Goal: Information Seeking & Learning: Find specific fact

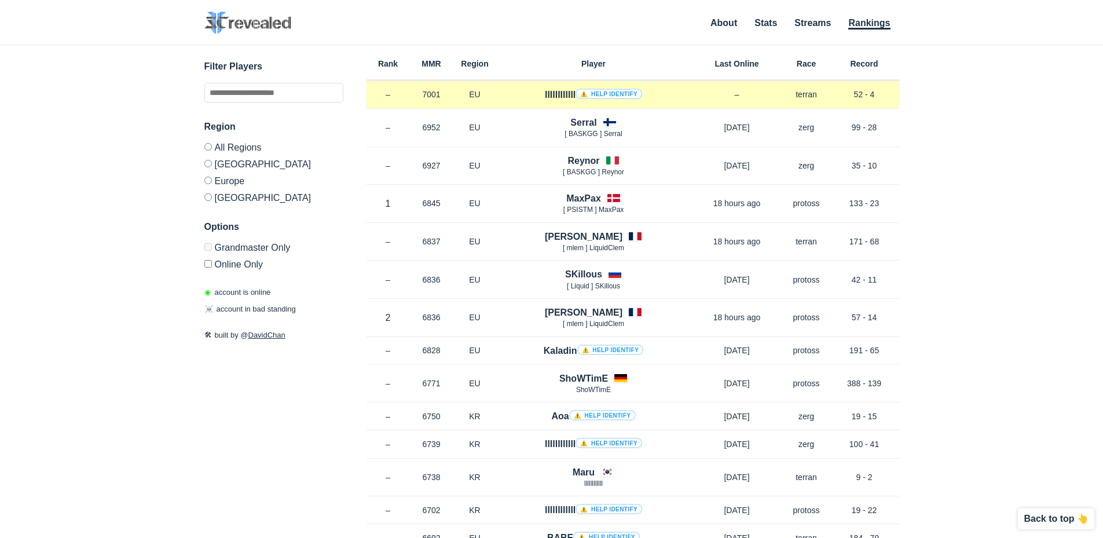
click at [558, 89] on h4 "llllllllllll ⚠️ Help identify" at bounding box center [593, 94] width 97 height 13
click at [617, 96] on link "⚠️ Help identify" at bounding box center [609, 94] width 67 height 10
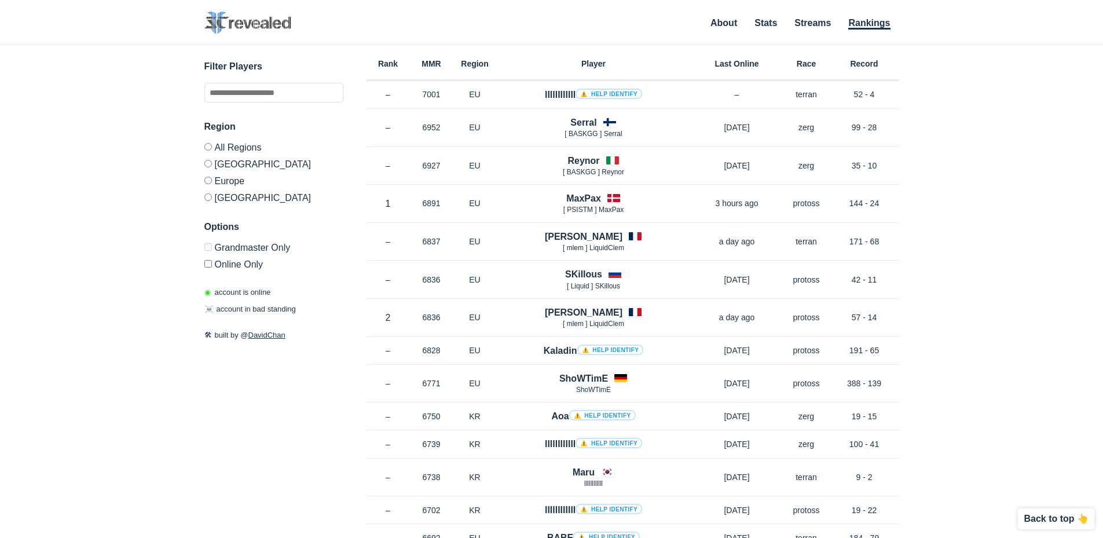
click at [223, 198] on label "[GEOGRAPHIC_DATA]" at bounding box center [273, 196] width 139 height 14
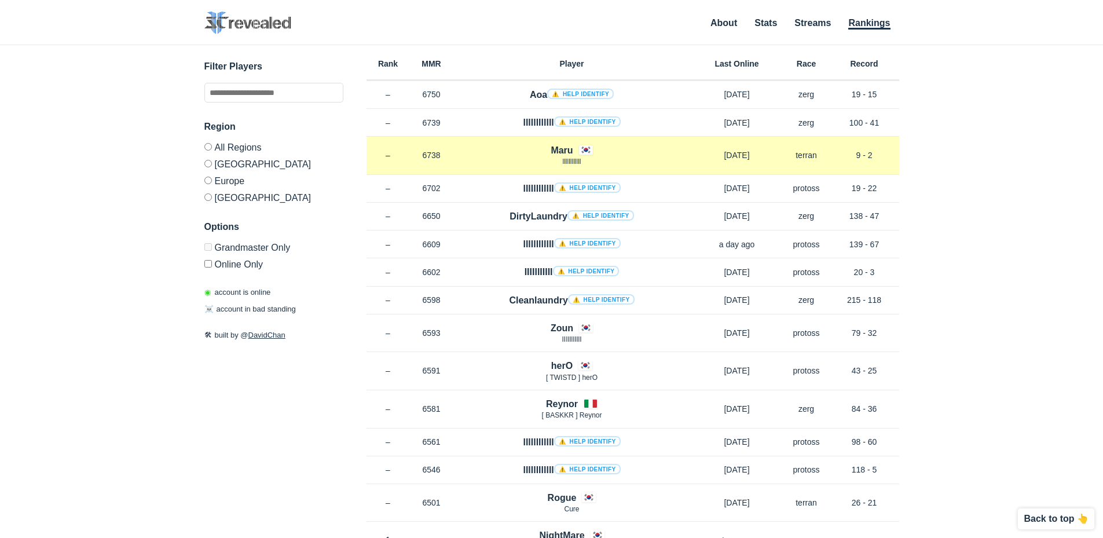
click at [558, 148] on h4 "Maru" at bounding box center [562, 150] width 22 height 13
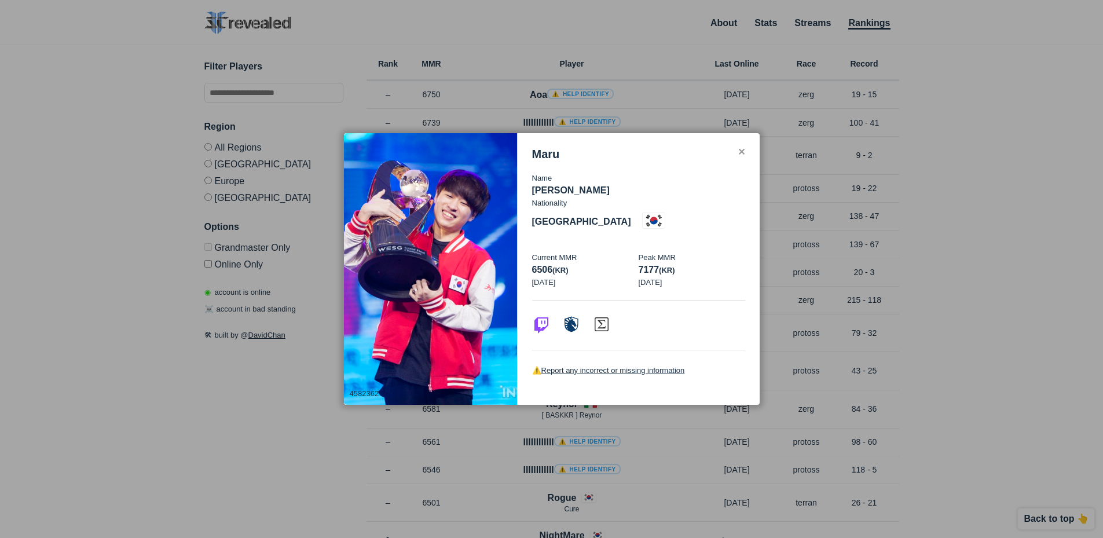
click at [740, 157] on div "✕" at bounding box center [742, 152] width 8 height 9
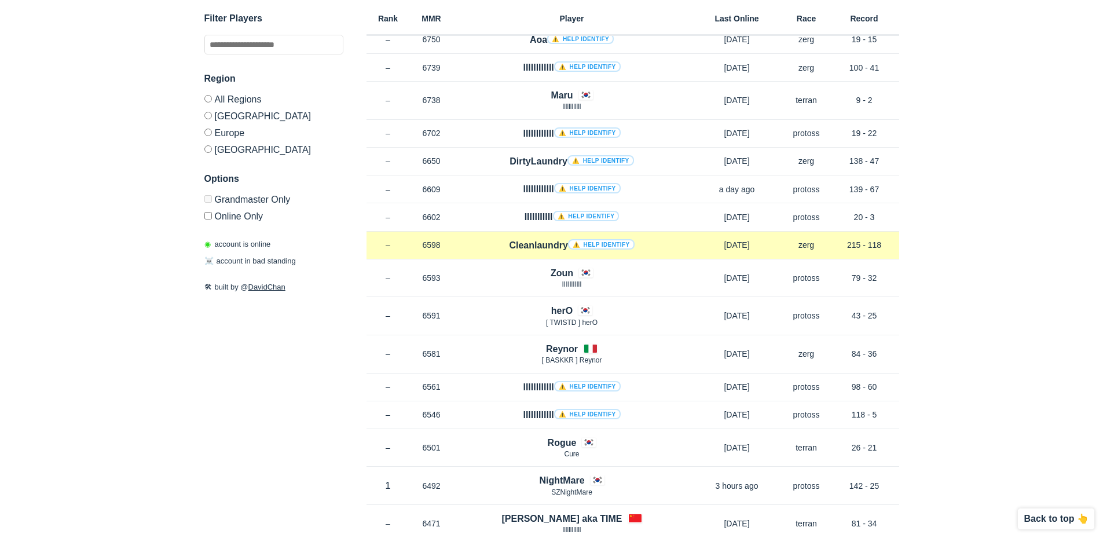
scroll to position [58, 0]
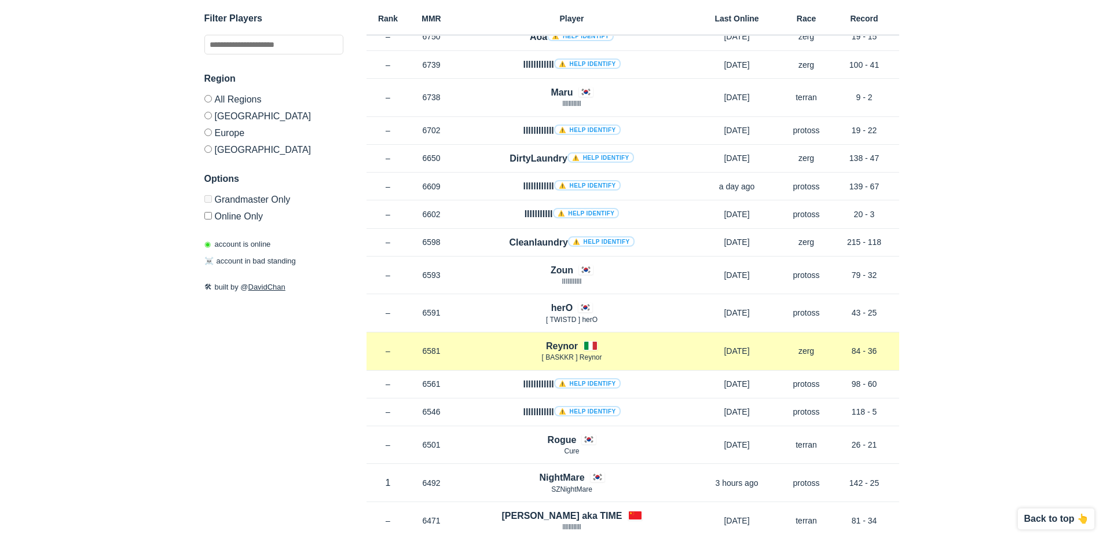
click at [569, 338] on div "Rank – MMR 6581 Region [PERSON_NAME] [ BASKKR ] Reynor [DATE] Race zerg Record …" at bounding box center [633, 351] width 533 height 38
click at [562, 348] on h4 "Reynor" at bounding box center [562, 345] width 32 height 13
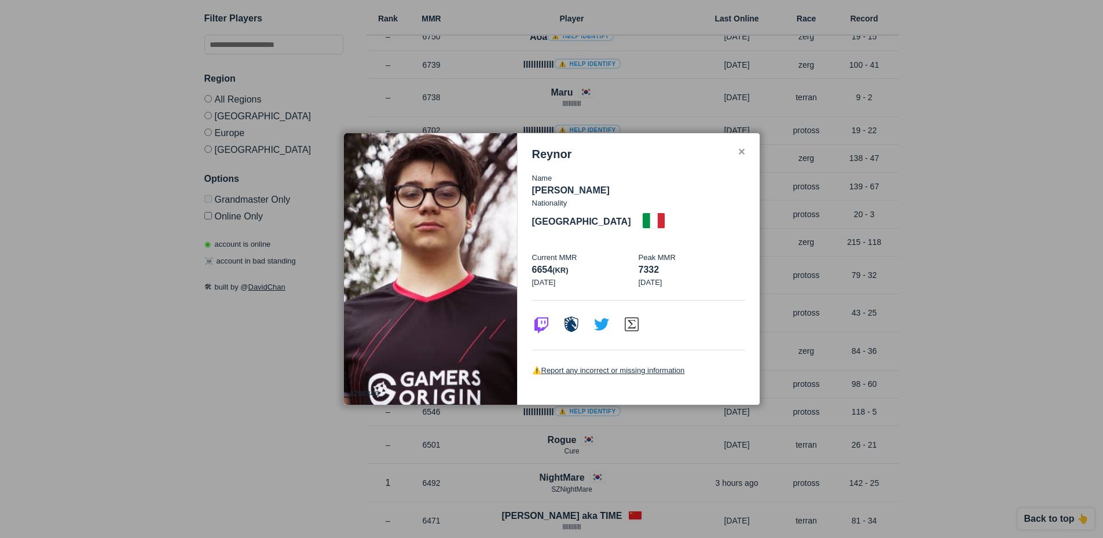
click at [740, 157] on div "✕" at bounding box center [742, 152] width 8 height 9
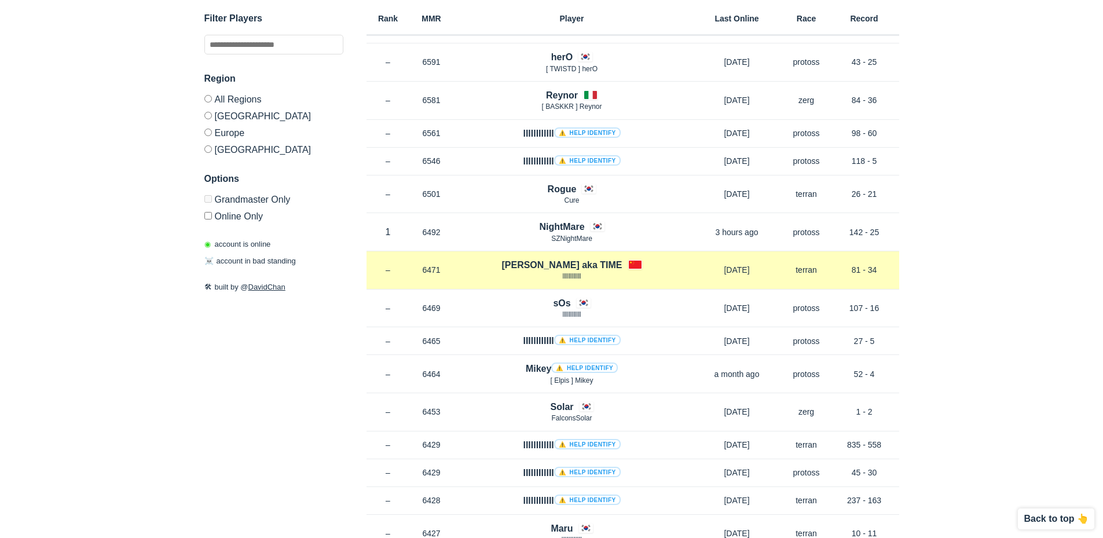
scroll to position [348, 0]
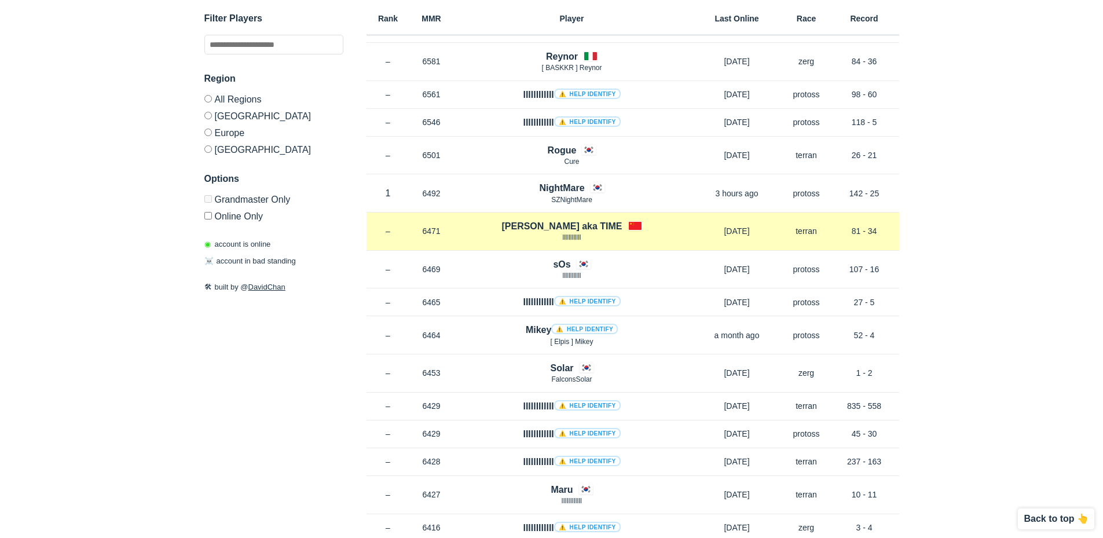
click at [590, 225] on h4 "[PERSON_NAME] aka TIME" at bounding box center [562, 226] width 120 height 13
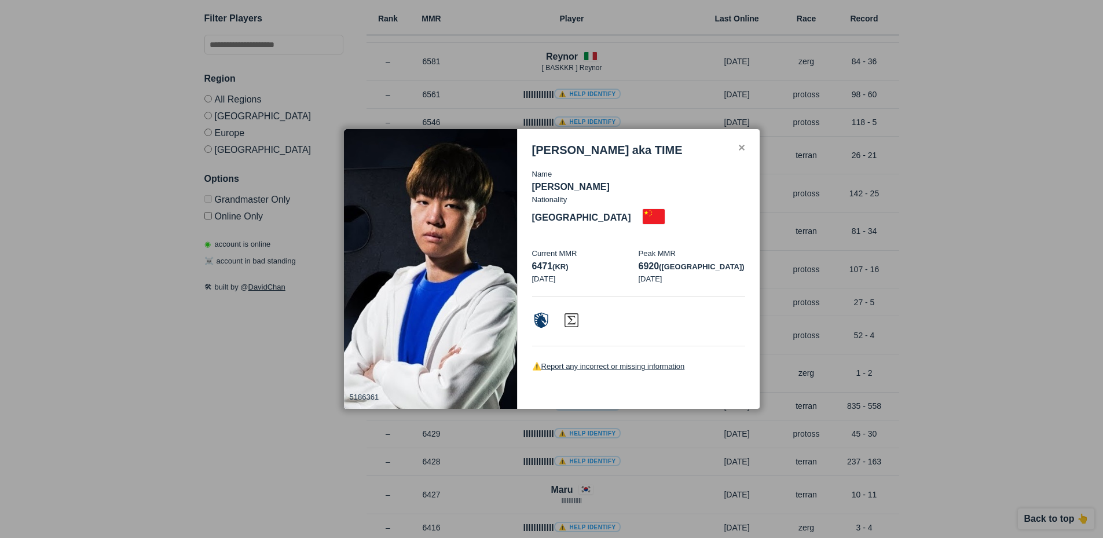
drag, startPoint x: 744, startPoint y: 148, endPoint x: 756, endPoint y: 116, distance: 33.8
click at [746, 140] on div "✕ 5186361 [PERSON_NAME] aka TIME Name [PERSON_NAME] Nationality [DEMOGRAPHIC_DA…" at bounding box center [551, 269] width 417 height 280
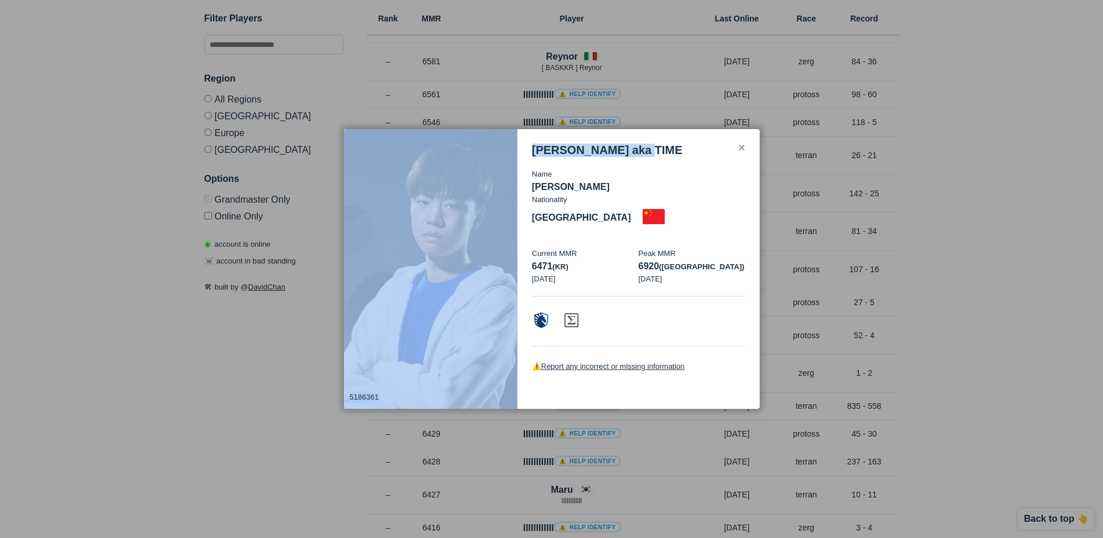
click at [740, 140] on div "[PERSON_NAME] aka TIME Name [PERSON_NAME] Nationality [DEMOGRAPHIC_DATA] Curren…" at bounding box center [639, 268] width 242 height 279
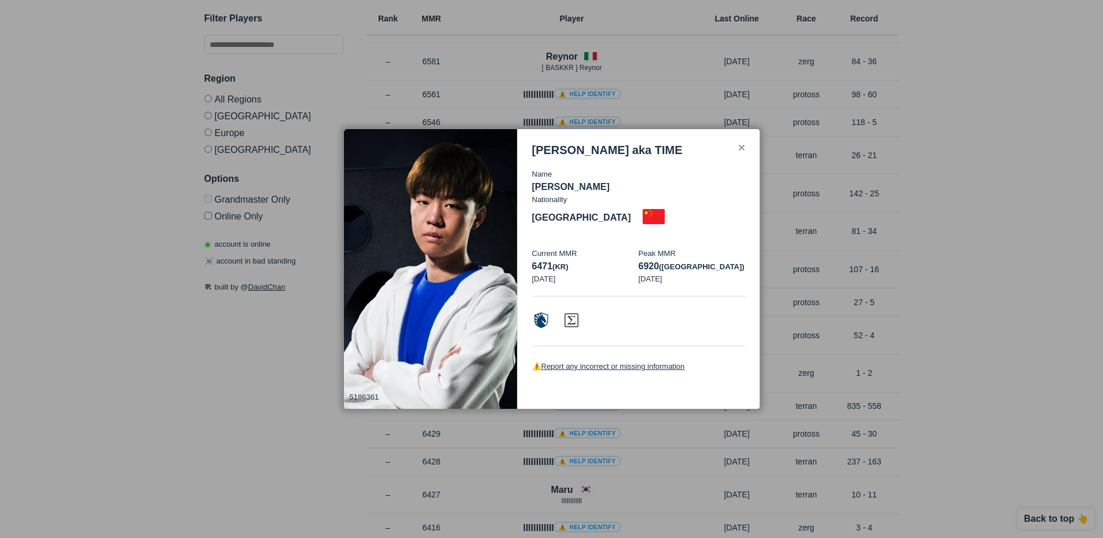
drag, startPoint x: 738, startPoint y: 144, endPoint x: 703, endPoint y: 144, distance: 35.3
click at [737, 144] on div "✕ 5186361 [PERSON_NAME] aka TIME Name [PERSON_NAME] Nationality [DEMOGRAPHIC_DA…" at bounding box center [551, 269] width 417 height 280
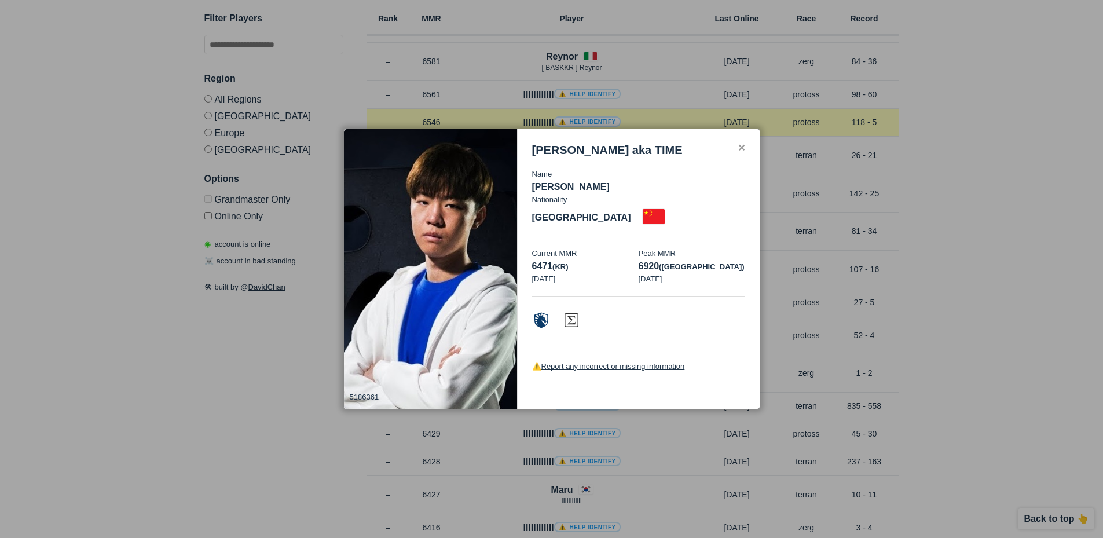
drag, startPoint x: 827, startPoint y: 87, endPoint x: 789, endPoint y: 123, distance: 51.2
click at [821, 98] on div at bounding box center [551, 269] width 1103 height 538
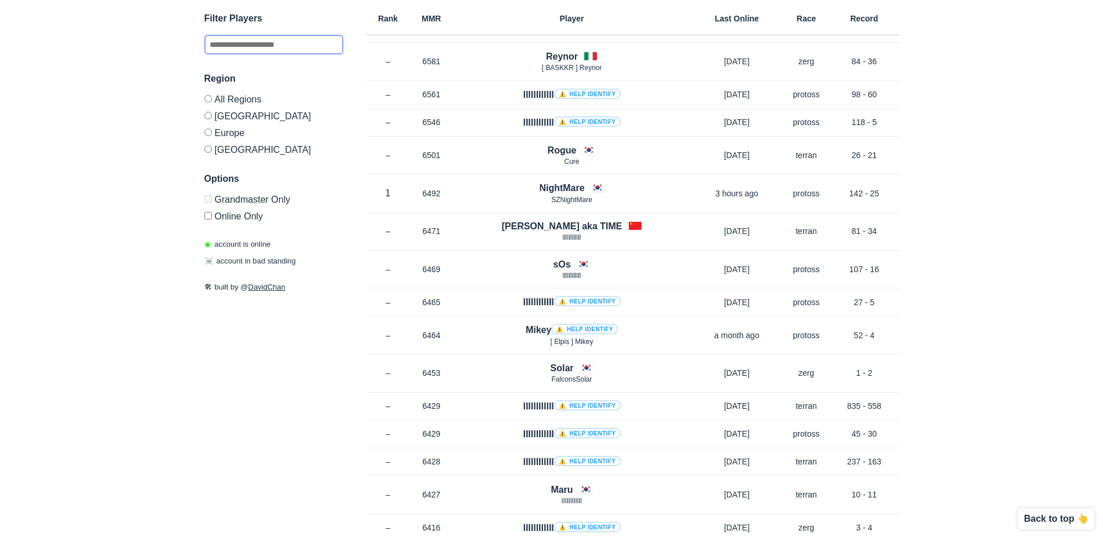
click at [240, 53] on input "text" at bounding box center [273, 45] width 139 height 20
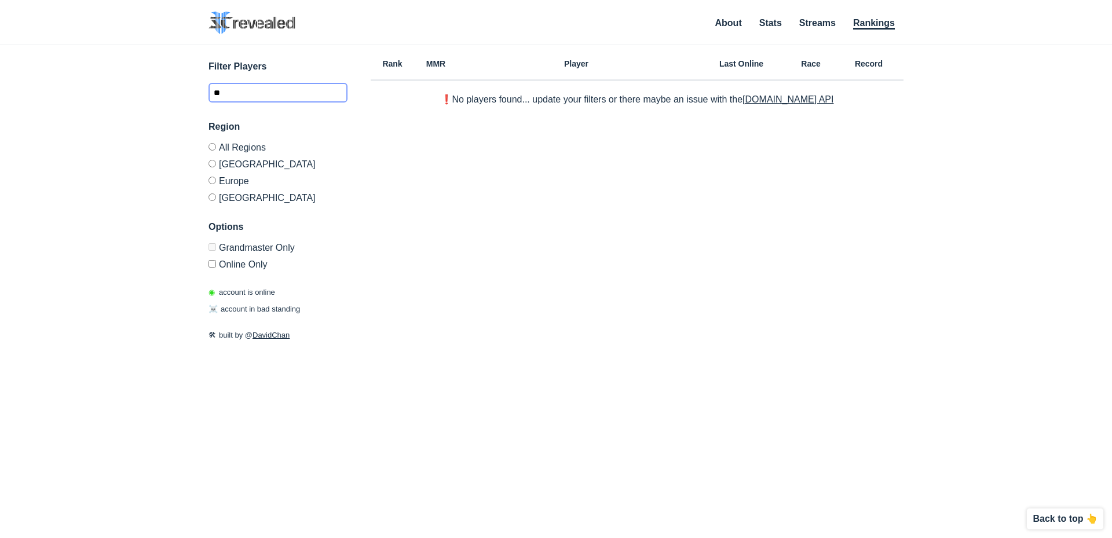
type input "*"
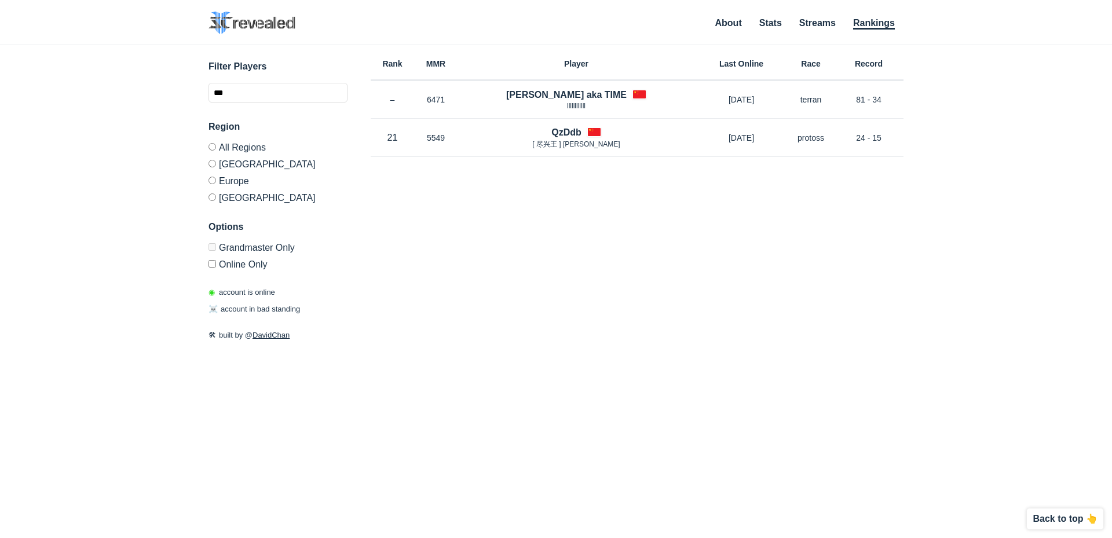
click at [215, 141] on div "Region All Regions [GEOGRAPHIC_DATA] [GEOGRAPHIC_DATA] [GEOGRAPHIC_DATA]" at bounding box center [278, 161] width 139 height 83
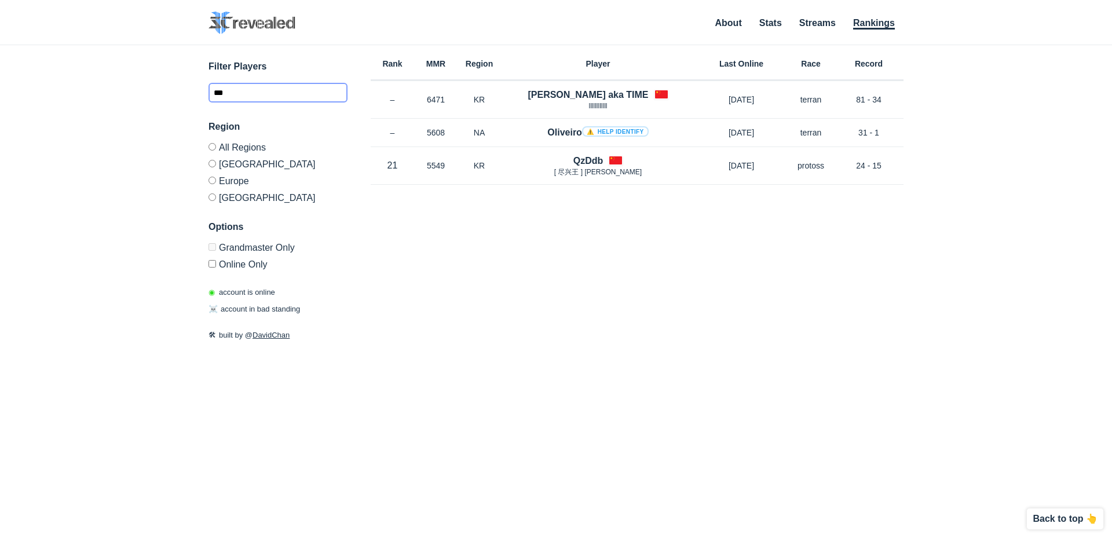
click at [265, 97] on input "***" at bounding box center [278, 93] width 139 height 20
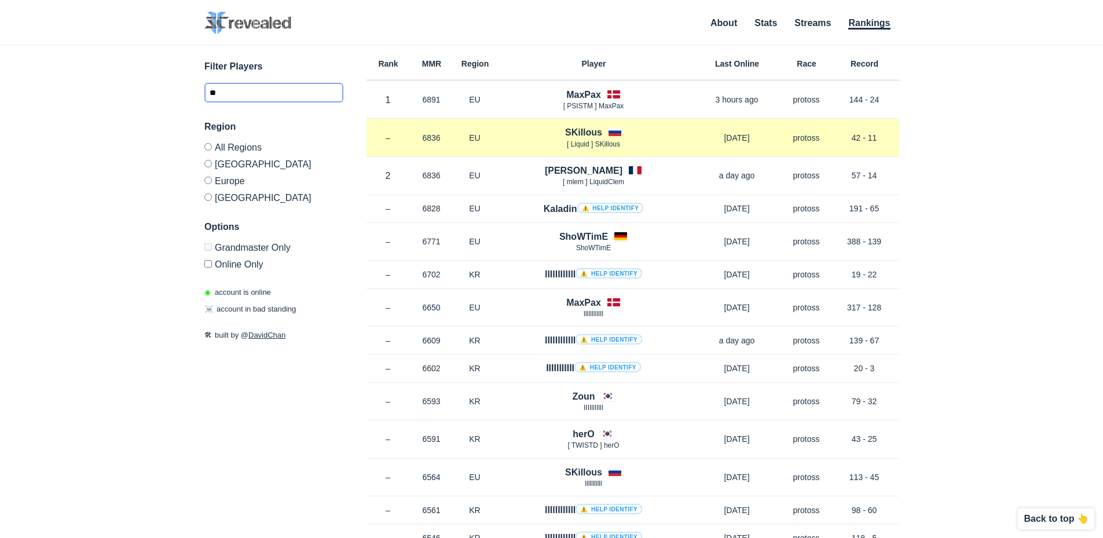
type input "*"
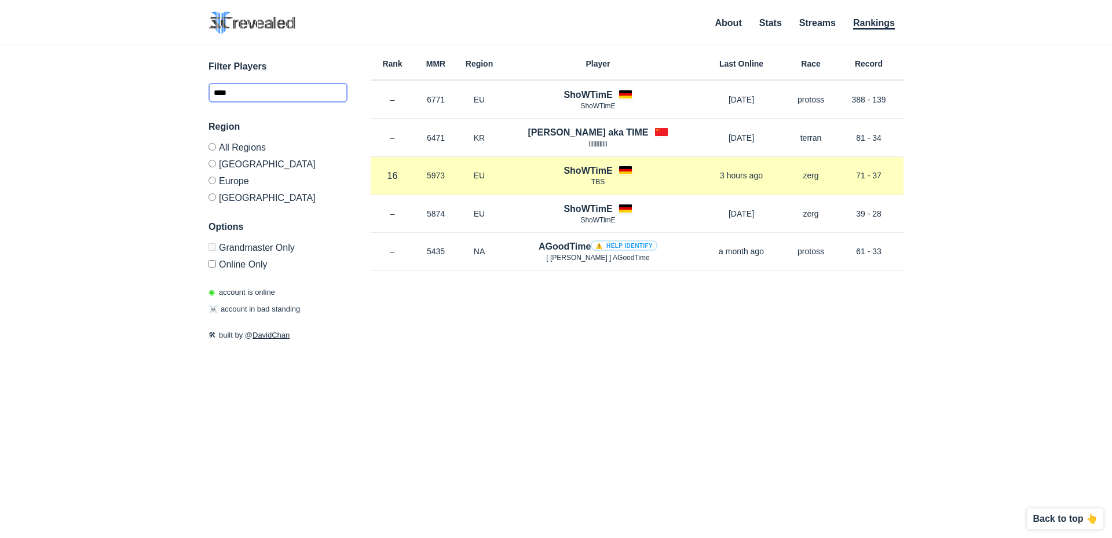
type input "****"
click at [583, 170] on h4 "ShoWTimE" at bounding box center [588, 170] width 49 height 13
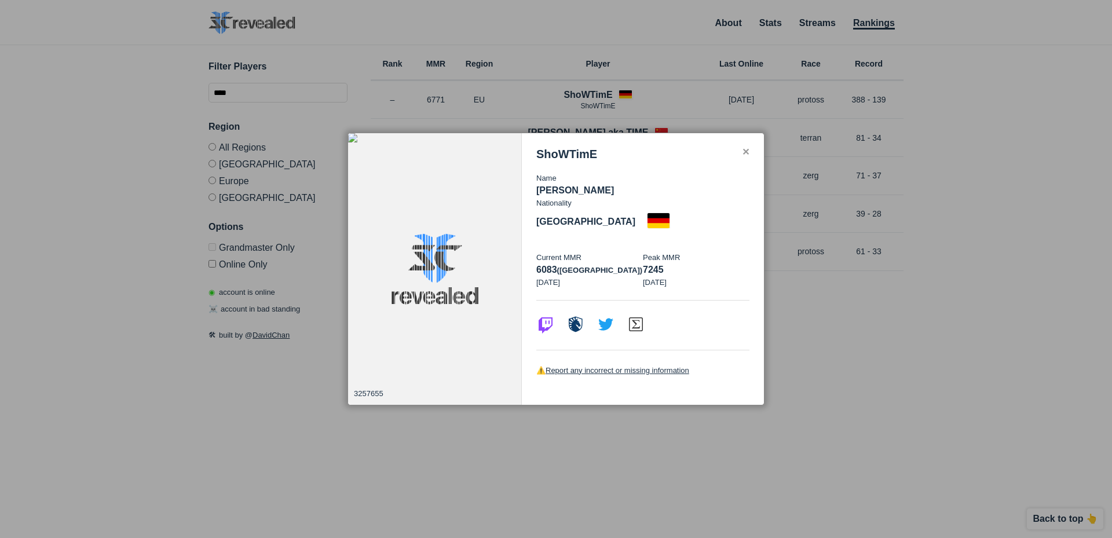
click at [744, 157] on div "✕" at bounding box center [746, 152] width 8 height 9
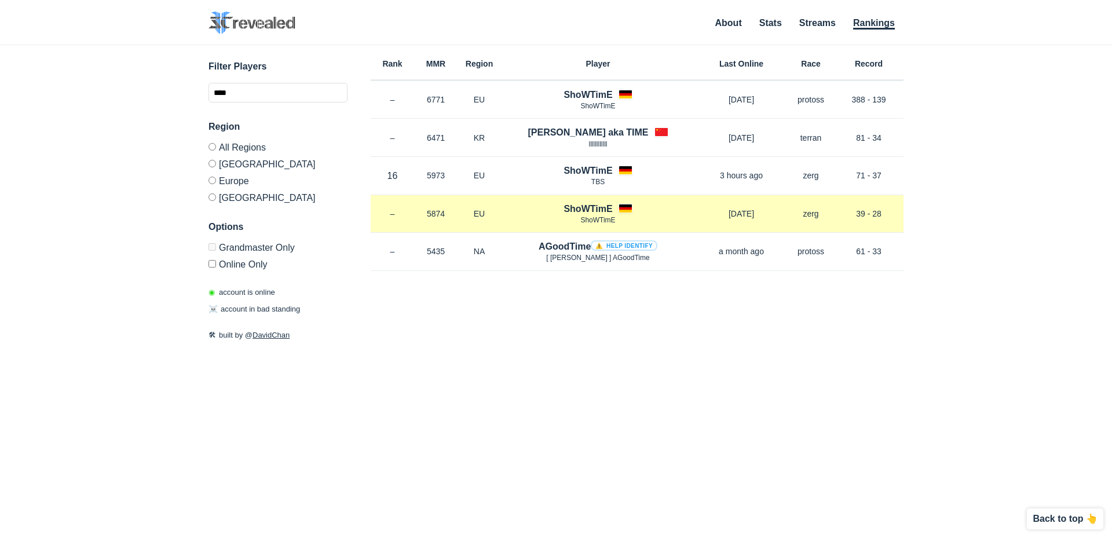
click at [587, 209] on h4 "ShoWTimE" at bounding box center [588, 208] width 49 height 13
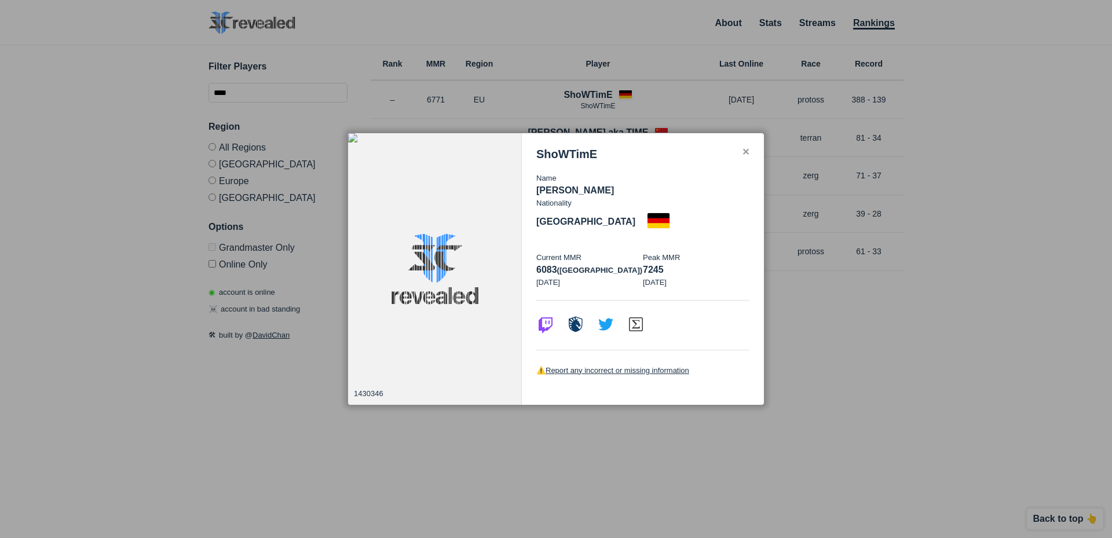
click at [745, 157] on div "✕" at bounding box center [746, 152] width 8 height 9
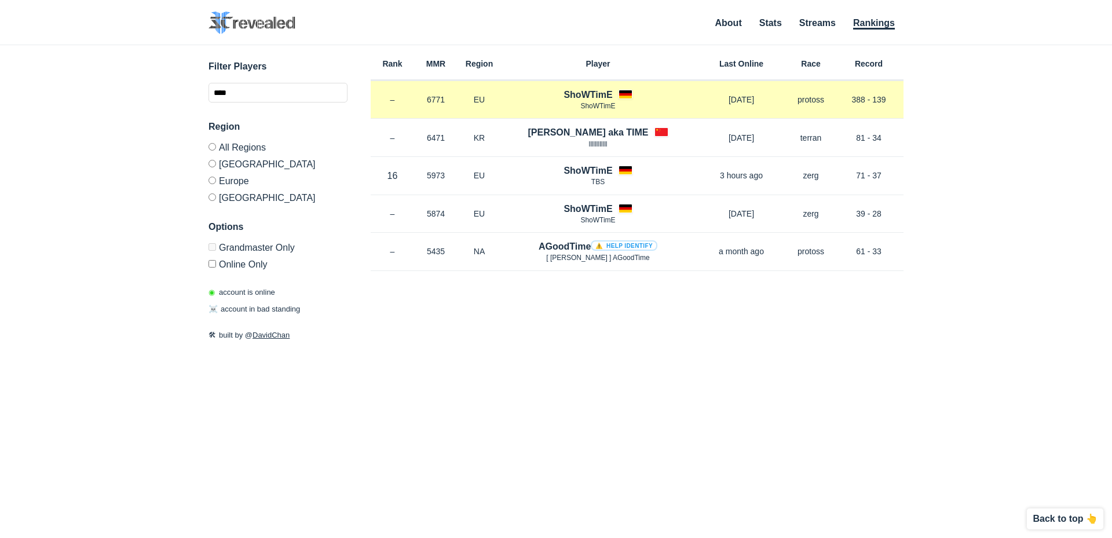
click at [594, 91] on h4 "ShoWTimE" at bounding box center [588, 94] width 49 height 13
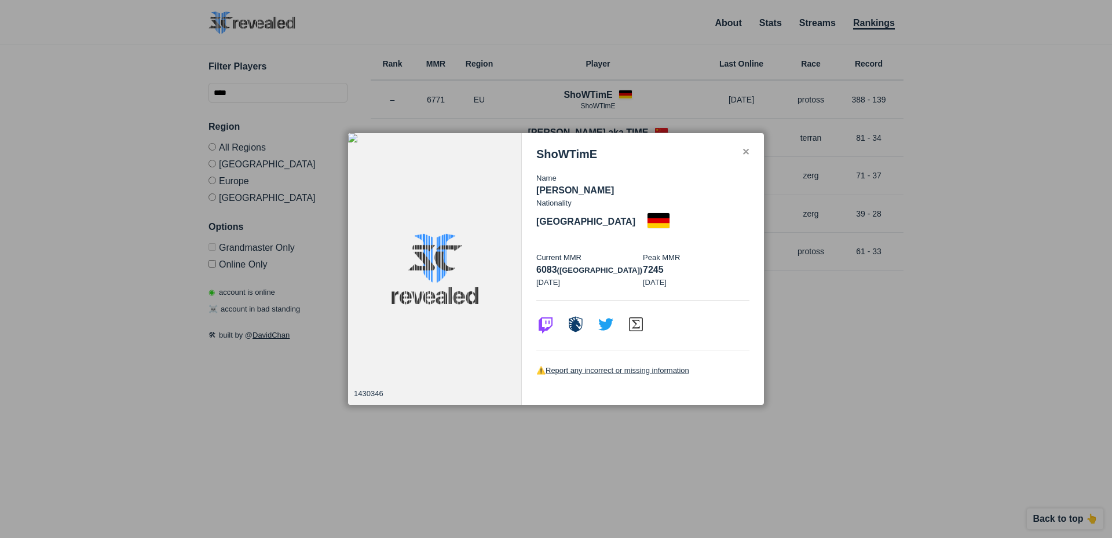
click at [752, 164] on div "ShoWTimE Name [PERSON_NAME] Nationality [DEMOGRAPHIC_DATA] Current MMR 6083 (eu…" at bounding box center [643, 269] width 242 height 272
click at [749, 157] on div "✕" at bounding box center [746, 152] width 8 height 9
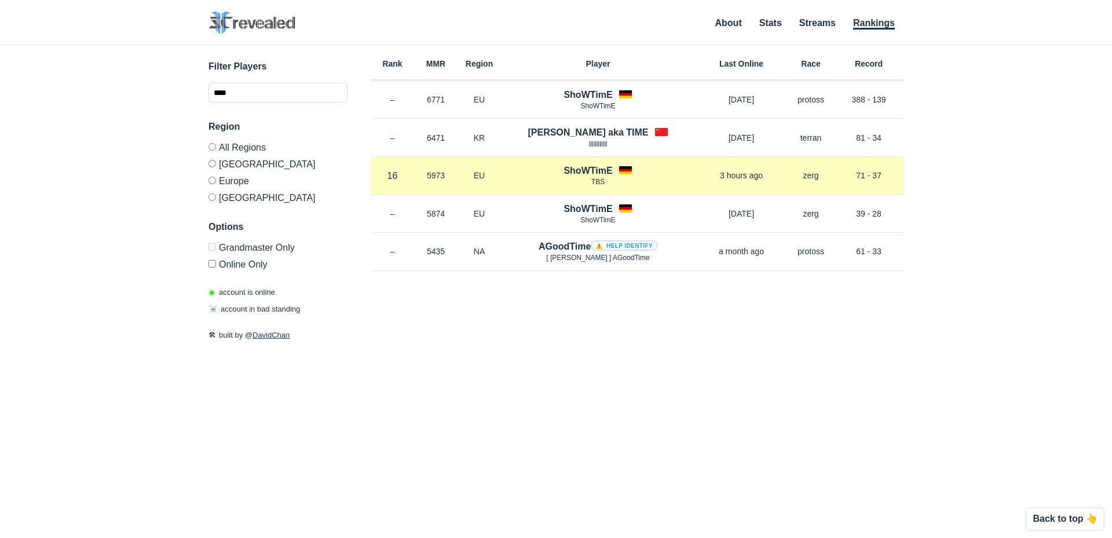
drag, startPoint x: 579, startPoint y: 158, endPoint x: 584, endPoint y: 164, distance: 8.2
click at [580, 162] on div "Rank 16 in [GEOGRAPHIC_DATA] MMR 5973 Region EU ShoWTimE TBS 3 hours ago Race z…" at bounding box center [637, 176] width 533 height 38
click at [586, 166] on h4 "ShoWTimE" at bounding box center [588, 170] width 49 height 13
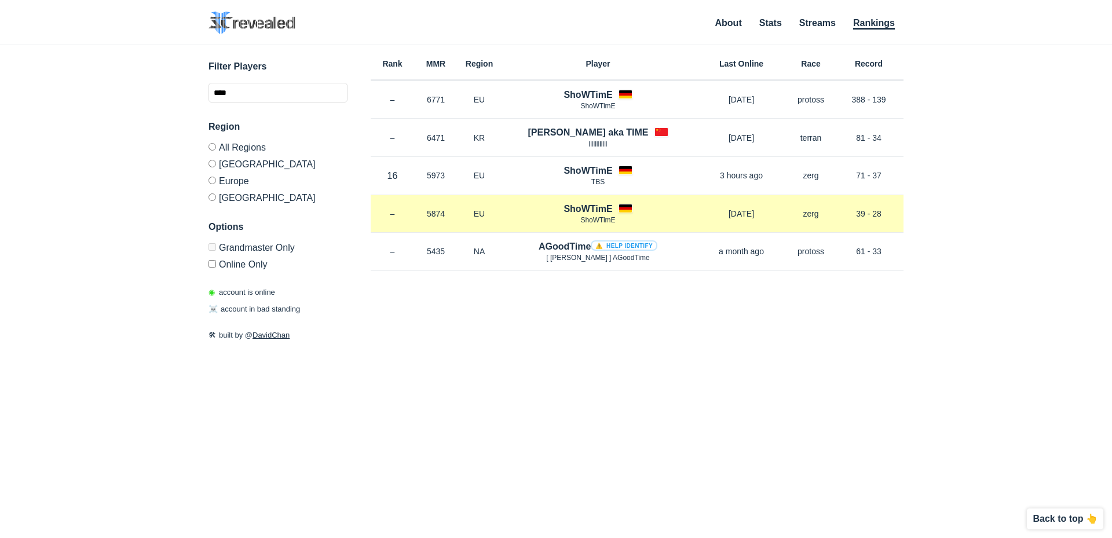
click at [582, 210] on h4 "ShoWTimE" at bounding box center [588, 208] width 49 height 13
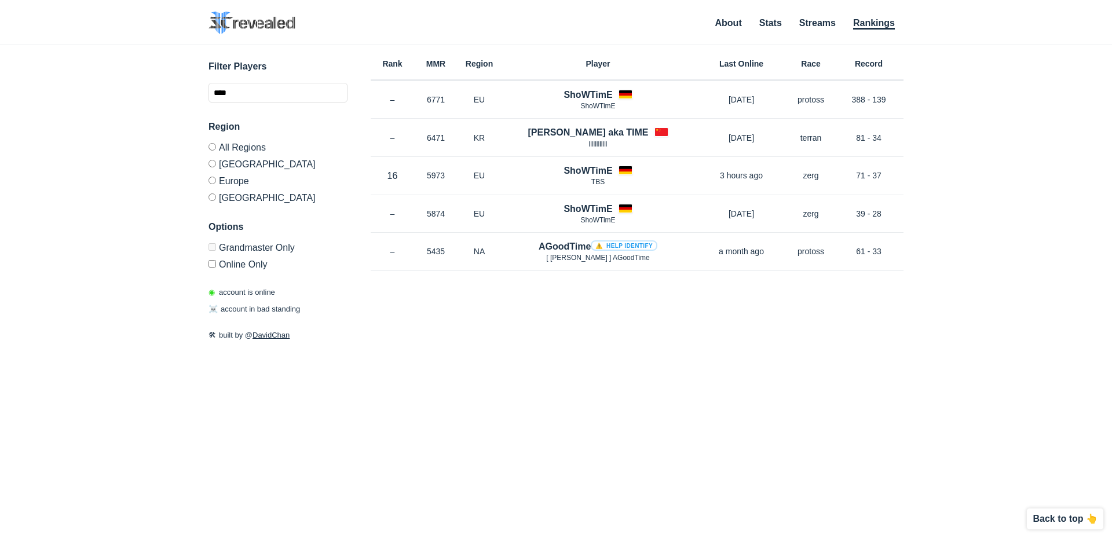
drag, startPoint x: 831, startPoint y: 390, endPoint x: 814, endPoint y: 386, distance: 17.8
click at [828, 387] on div "Rank MMR Region Player Last Online Race Record Rank – MMR 6771 Region [GEOGRAPH…" at bounding box center [637, 248] width 533 height 406
